Goal: Check status: Check status

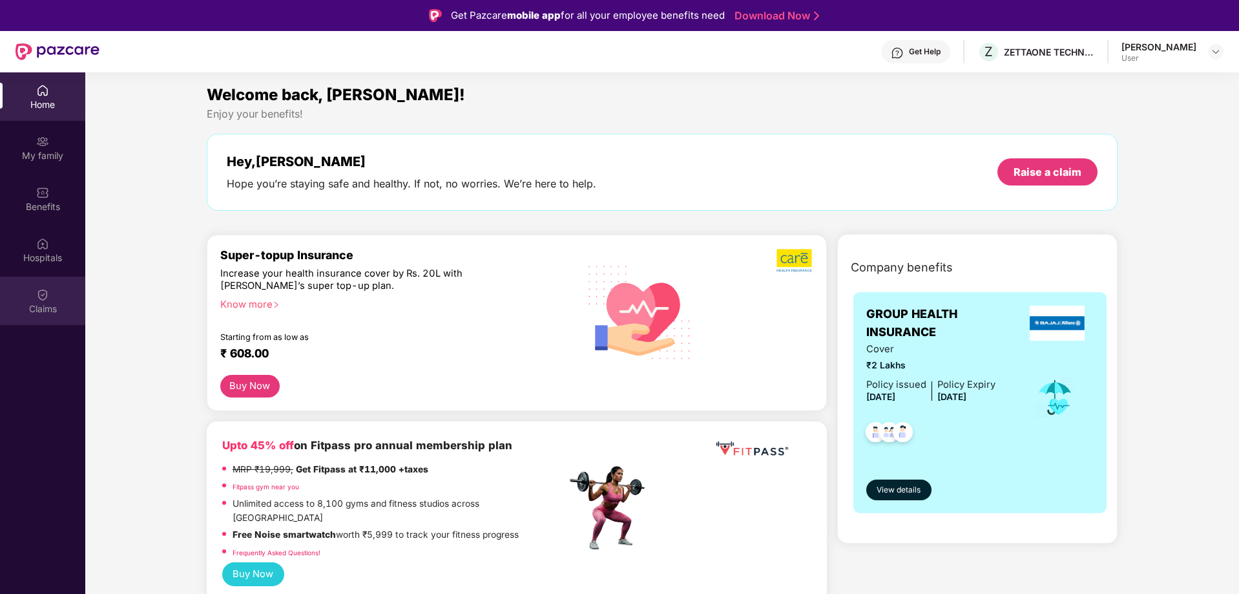
click at [39, 295] on img at bounding box center [42, 294] width 13 height 13
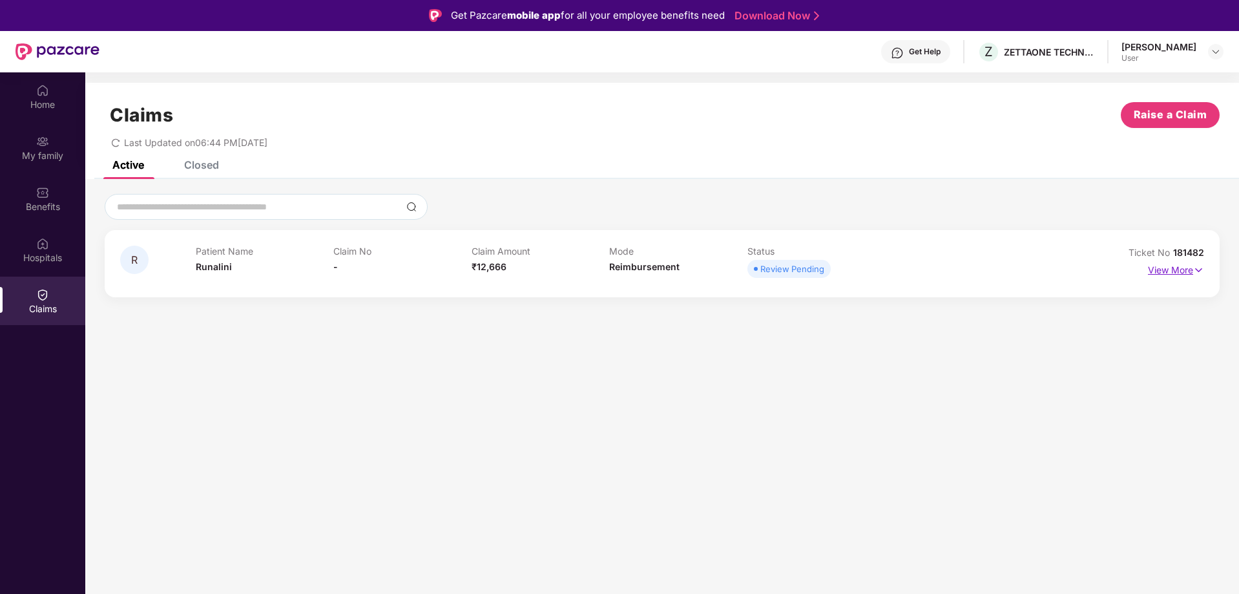
click at [1189, 270] on p "View More" at bounding box center [1176, 268] width 56 height 17
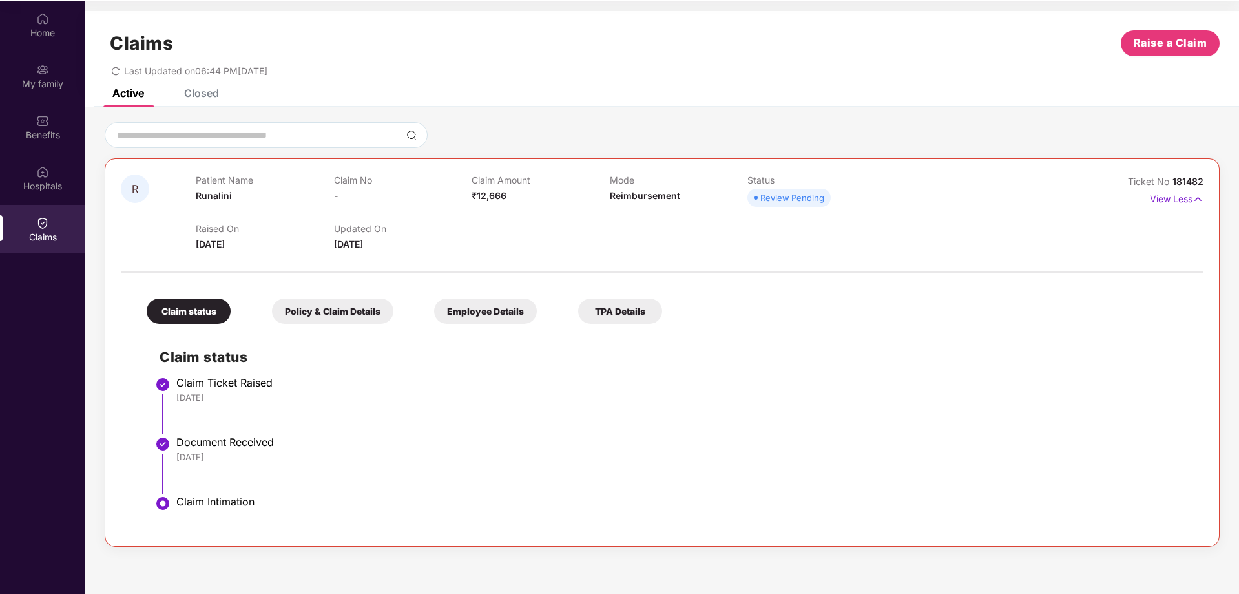
scroll to position [72, 0]
click at [236, 395] on div "[DATE]" at bounding box center [683, 397] width 1014 height 12
click at [320, 308] on div "Policy & Claim Details" at bounding box center [332, 310] width 121 height 25
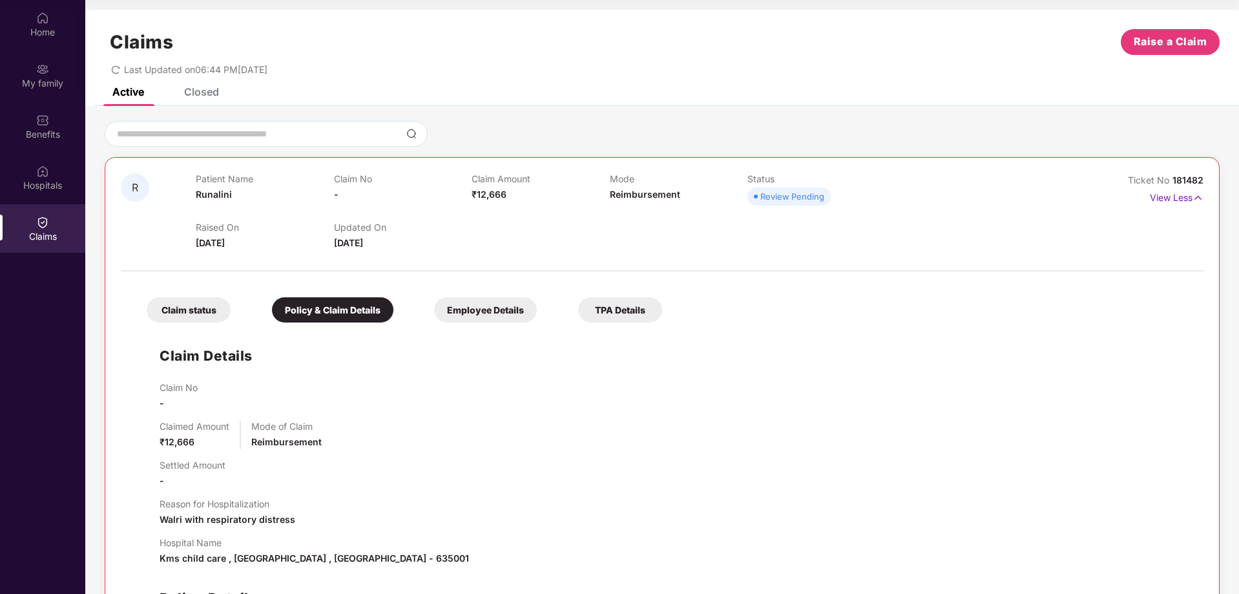
scroll to position [0, 0]
click at [474, 314] on div "Employee Details" at bounding box center [485, 310] width 103 height 25
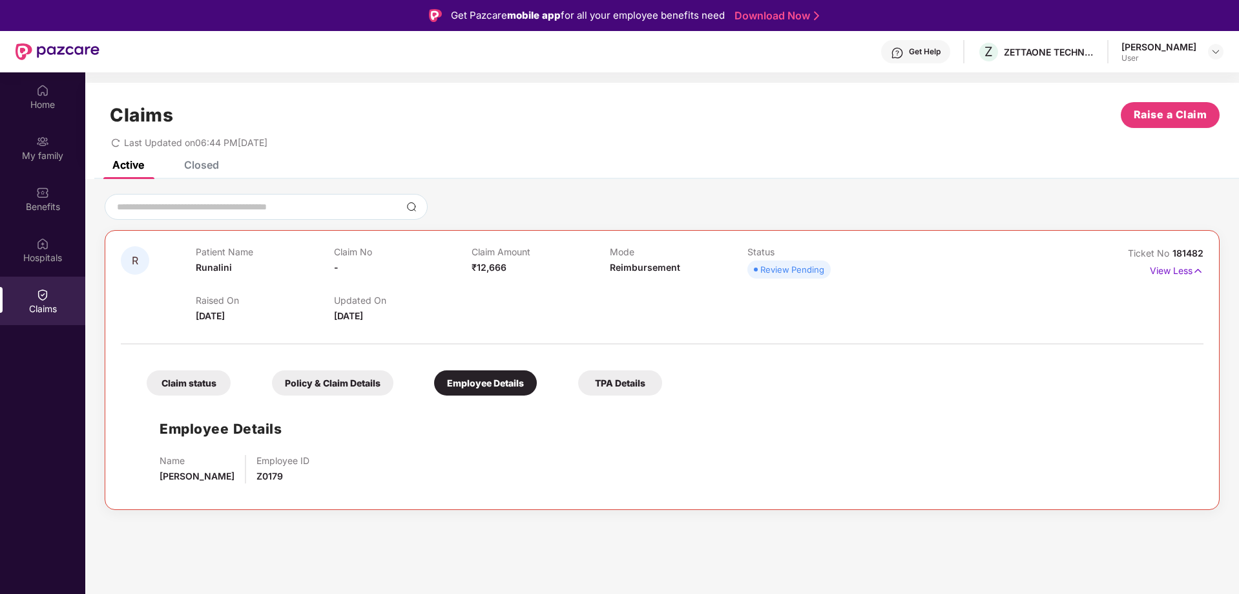
click at [628, 376] on div "TPA Details" at bounding box center [620, 382] width 84 height 25
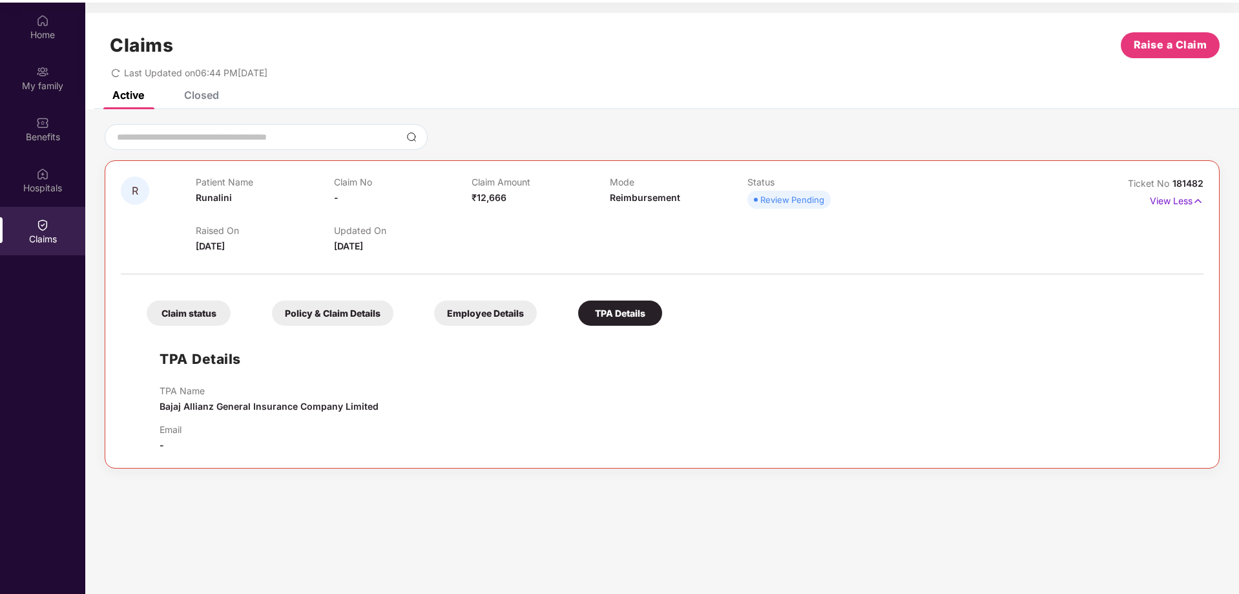
scroll to position [72, 0]
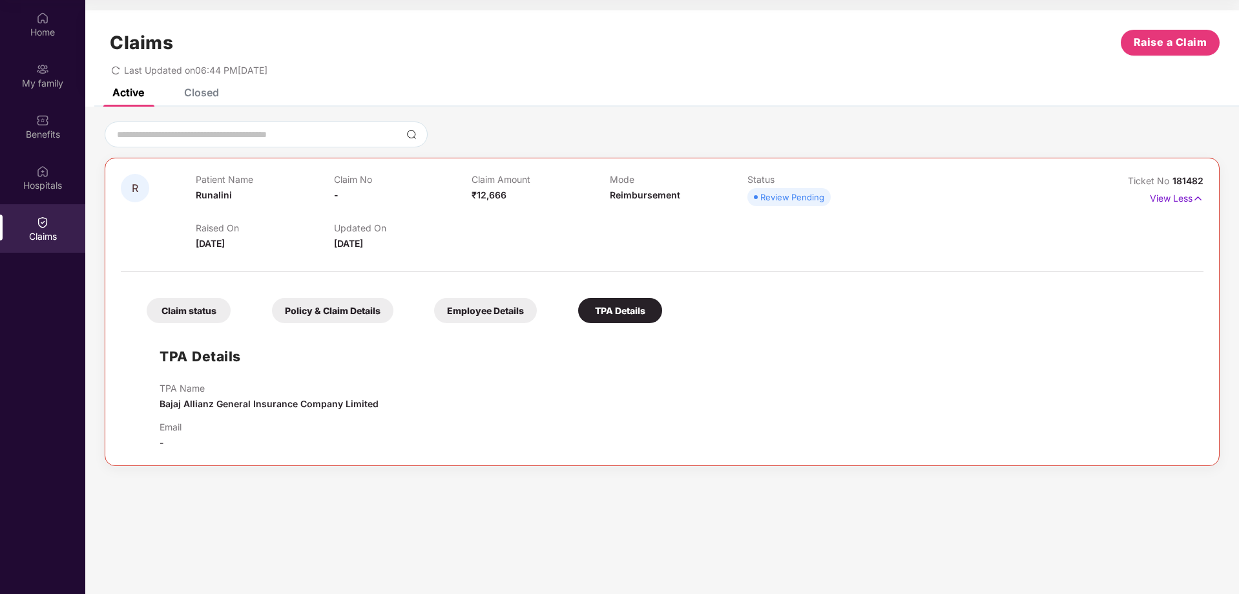
click at [200, 314] on div "Claim status" at bounding box center [189, 310] width 84 height 25
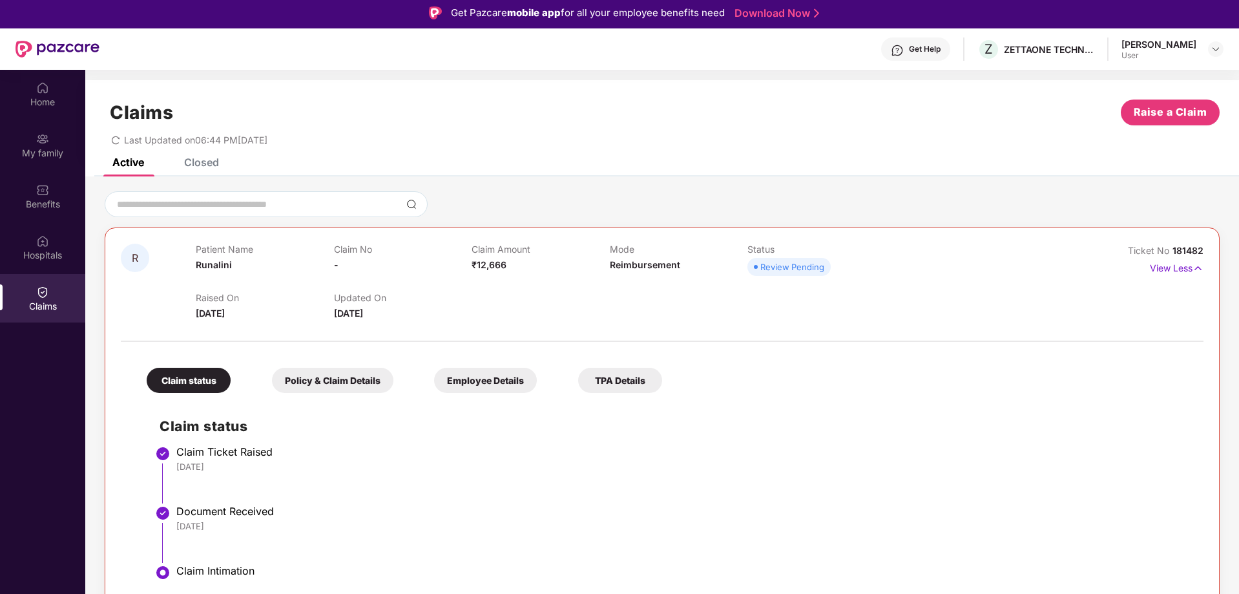
scroll to position [0, 0]
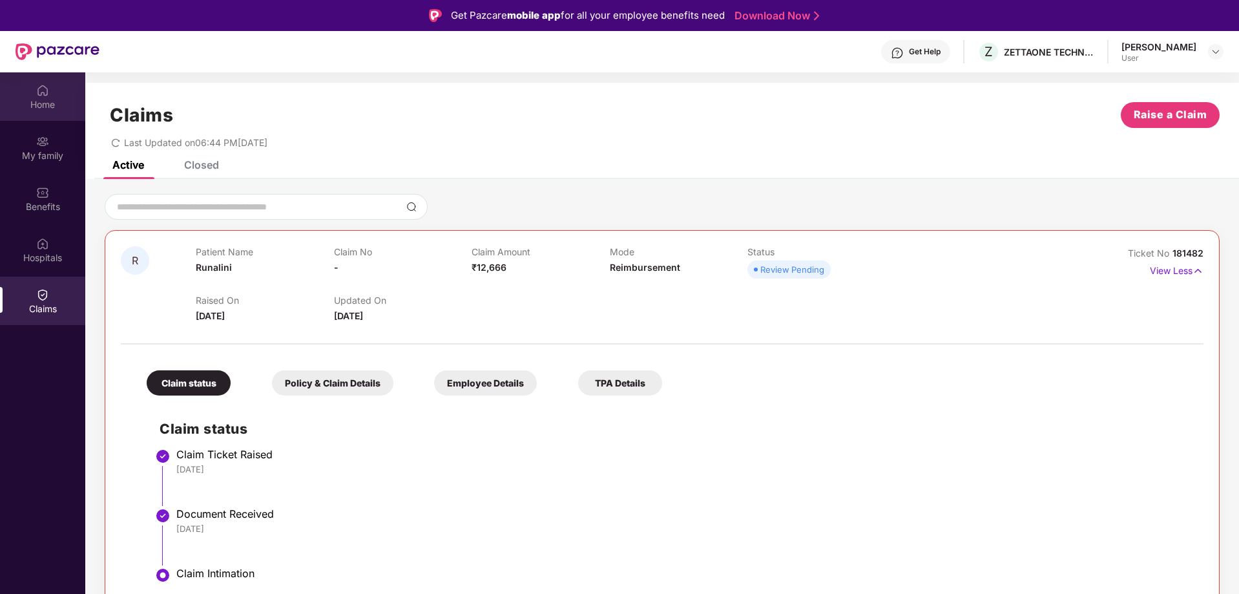
click at [46, 101] on div "Home" at bounding box center [42, 104] width 85 height 13
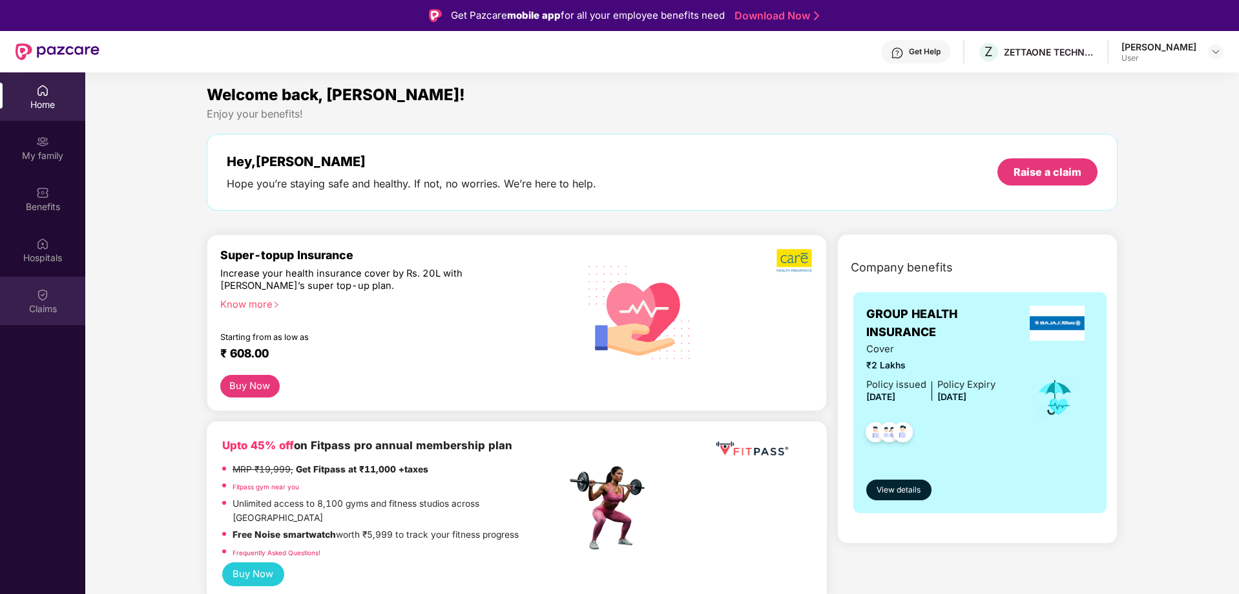
click at [52, 300] on div "Claims" at bounding box center [42, 301] width 85 height 48
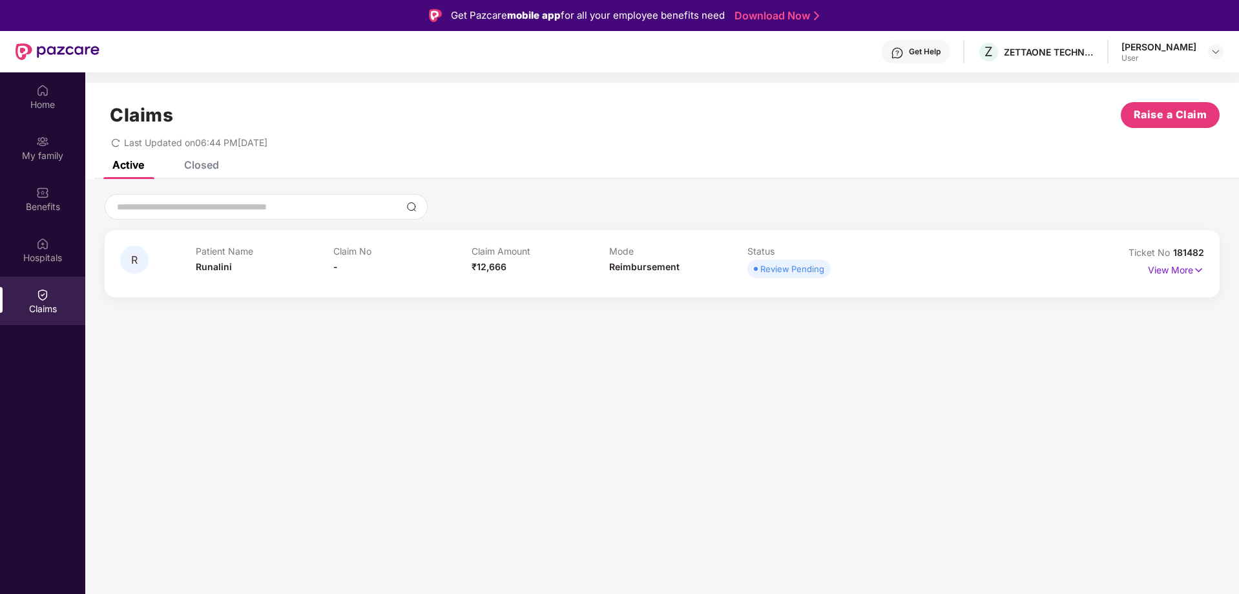
click at [465, 269] on div "Claim No -" at bounding box center [402, 264] width 138 height 36
click at [203, 265] on span "Runalini" at bounding box center [214, 266] width 36 height 11
click at [906, 433] on section "Claims Raise a Claim Last Updated on 06:44 PM[DATE] Active Closed R Patient Nam…" at bounding box center [662, 369] width 1154 height 594
